Goal: Task Accomplishment & Management: Manage account settings

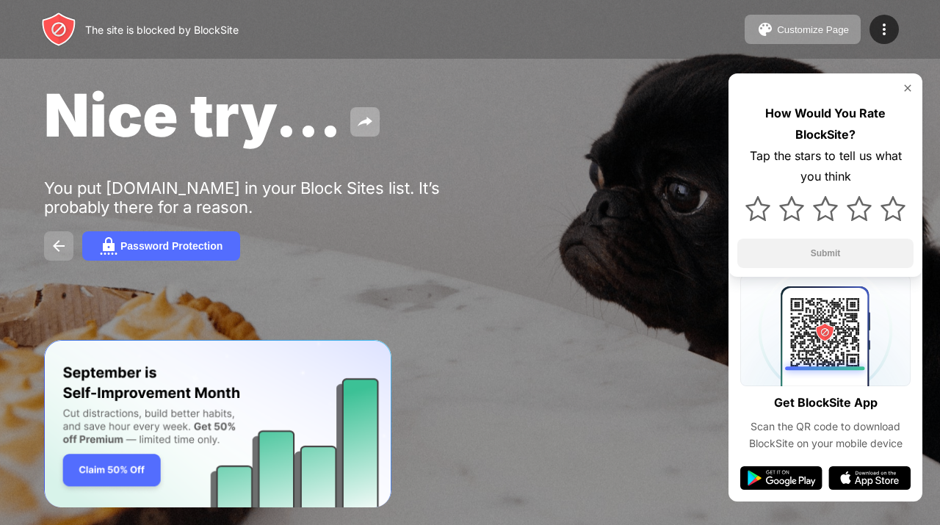
click at [62, 236] on button at bounding box center [58, 245] width 29 height 29
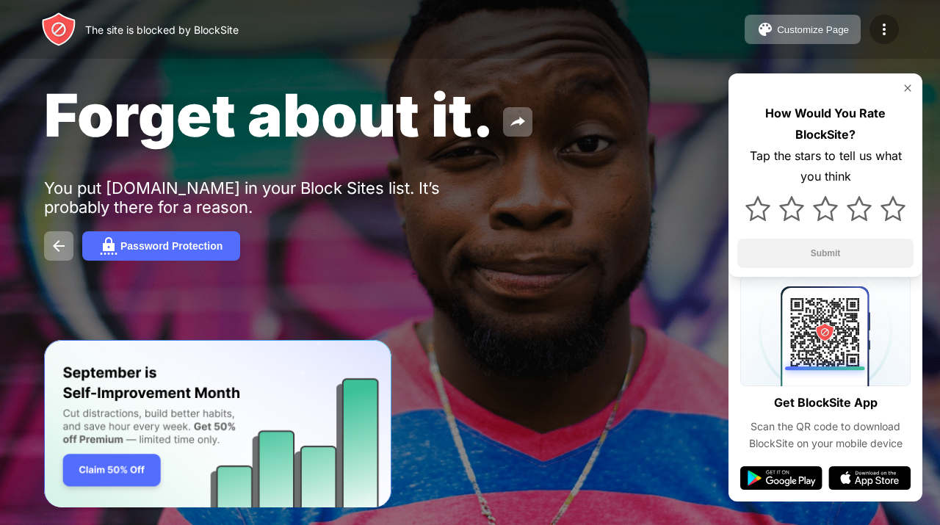
click at [872, 29] on div at bounding box center [884, 29] width 29 height 29
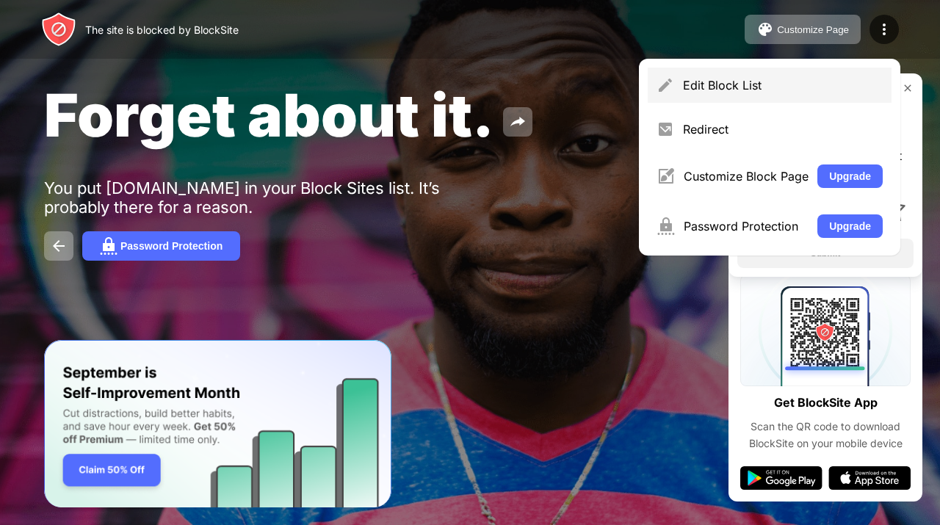
click at [755, 85] on div "Edit Block List" at bounding box center [783, 85] width 200 height 15
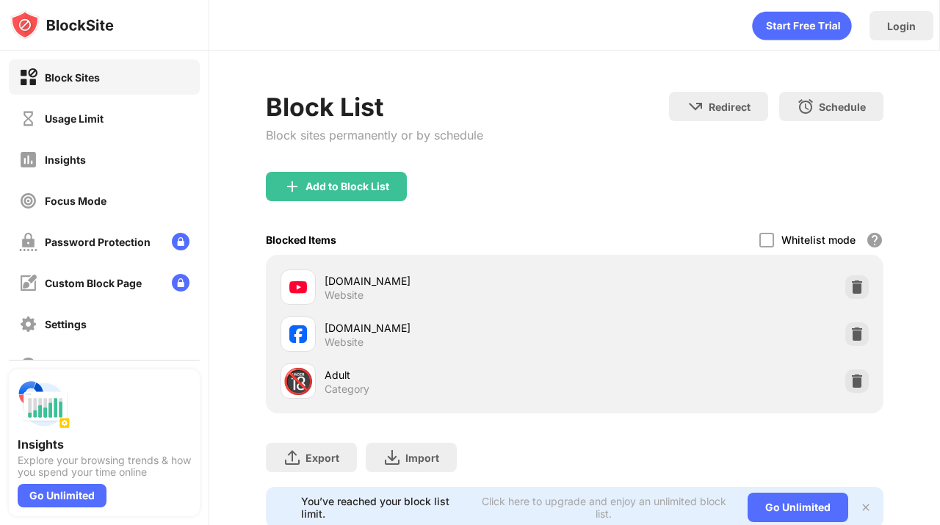
click at [869, 281] on div "[DOMAIN_NAME] Website [DOMAIN_NAME] Website 🔞 Adult Category" at bounding box center [575, 334] width 618 height 159
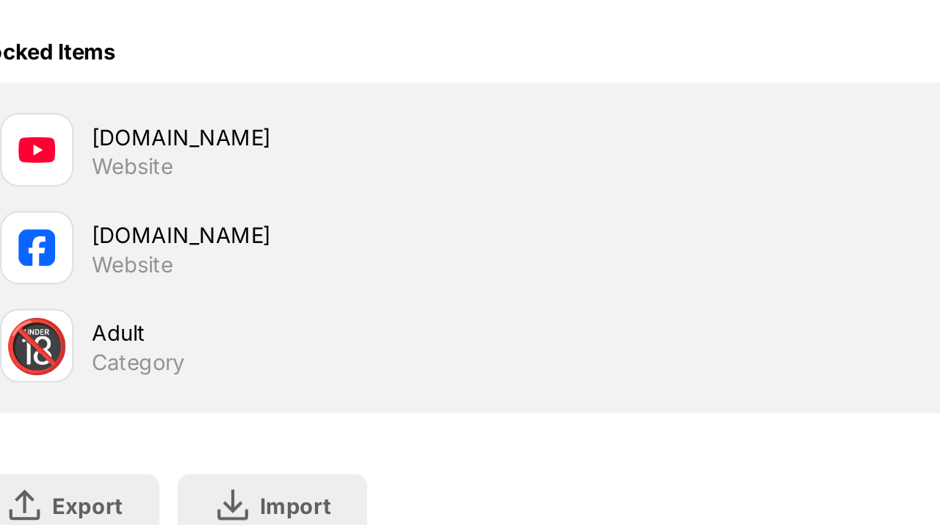
scroll to position [1, 11]
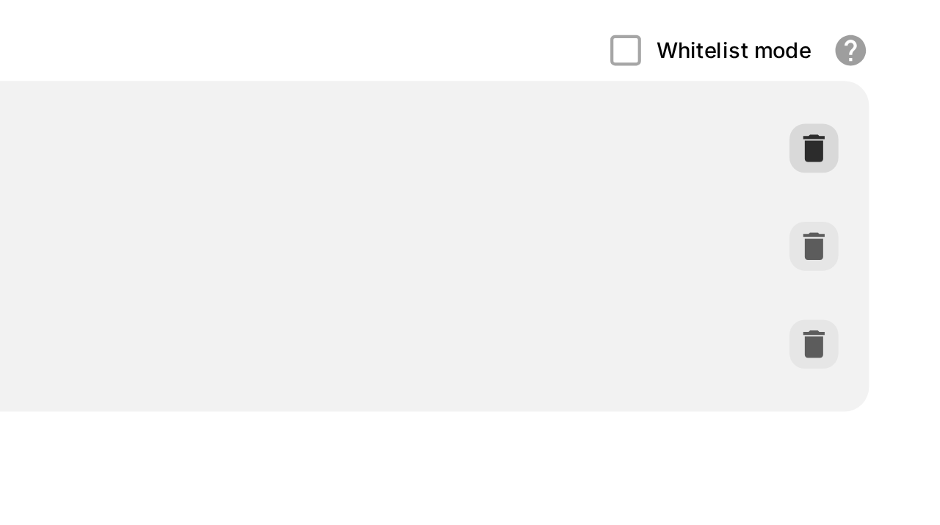
click at [850, 292] on img at bounding box center [857, 286] width 15 height 15
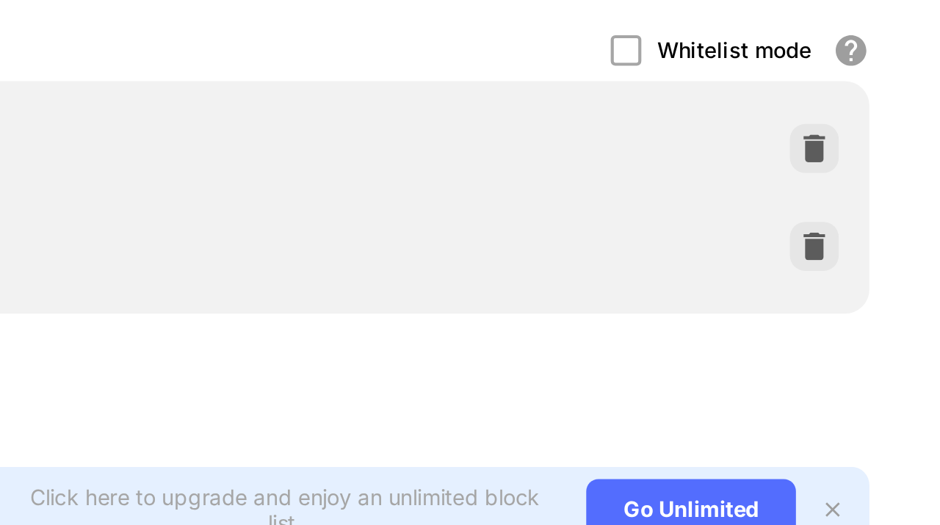
scroll to position [0, 0]
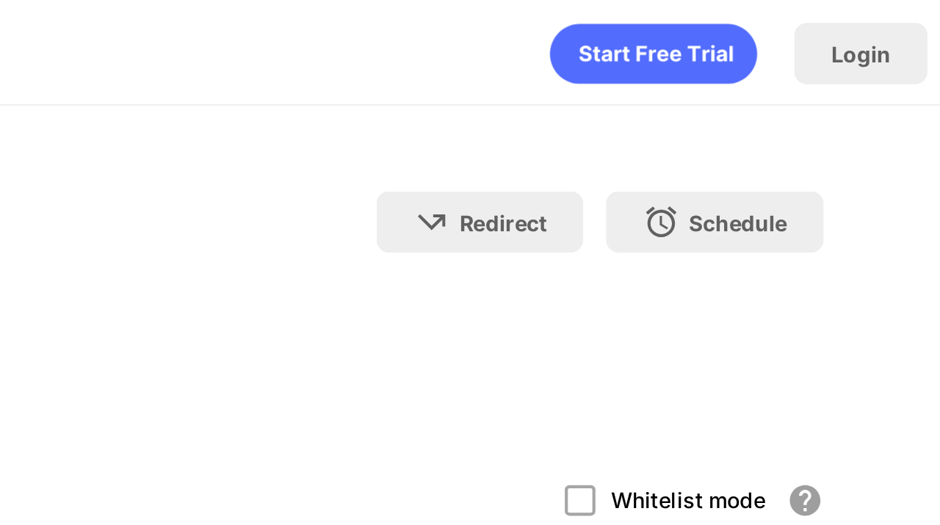
click at [822, 7] on div "Login" at bounding box center [574, 22] width 730 height 44
